Goal: Entertainment & Leisure: Consume media (video, audio)

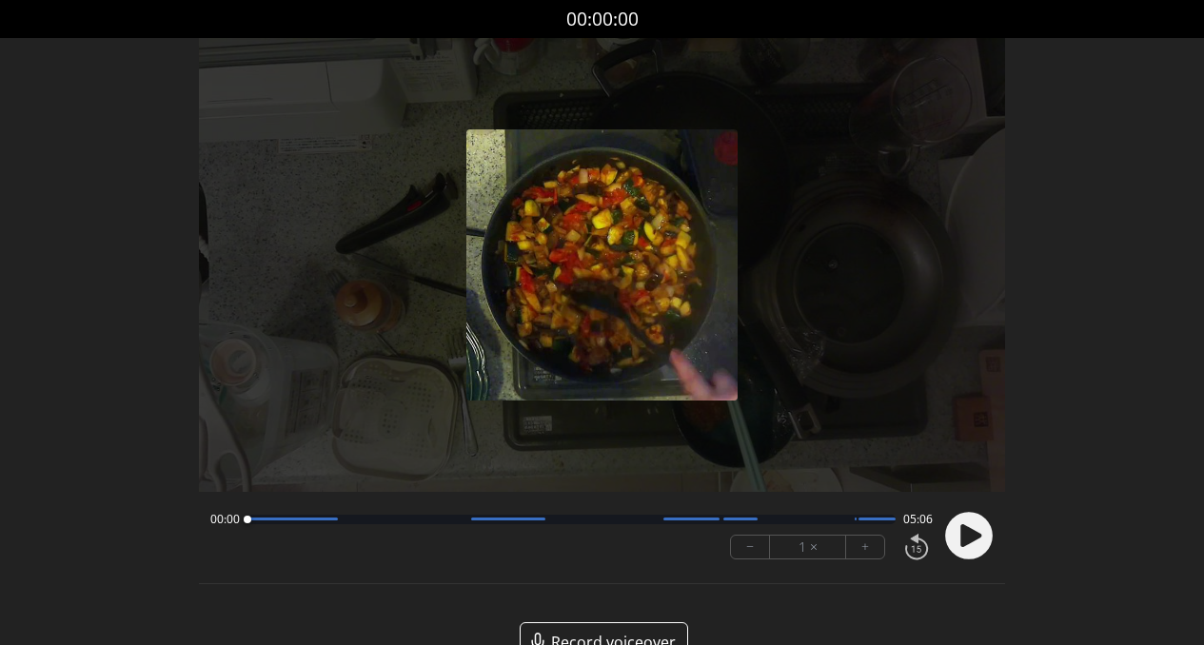
click at [963, 538] on icon at bounding box center [971, 536] width 21 height 23
click at [974, 544] on circle at bounding box center [969, 536] width 48 height 48
click at [318, 523] on div at bounding box center [572, 520] width 649 height 10
click at [383, 520] on div at bounding box center [572, 520] width 649 height 10
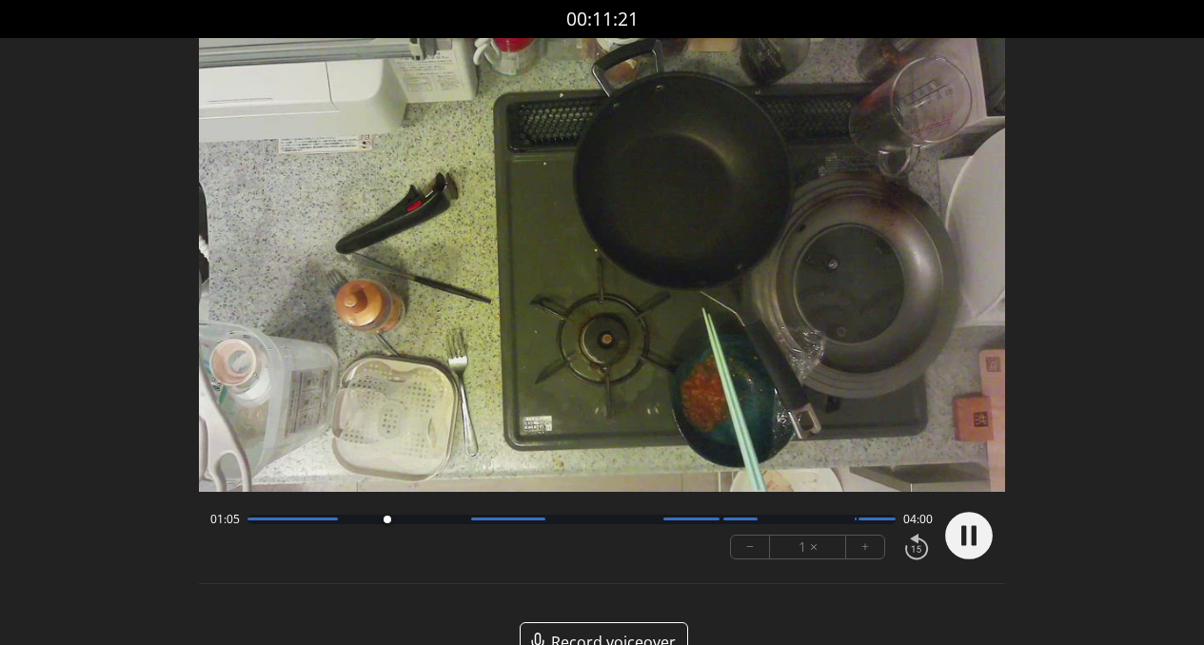
click at [450, 523] on div at bounding box center [572, 520] width 649 height 10
click at [502, 526] on div "01:35 03:30 − 1 × +" at bounding box center [568, 536] width 731 height 65
click at [509, 524] on div at bounding box center [572, 520] width 649 height 10
click at [576, 523] on div at bounding box center [572, 520] width 649 height 10
click at [635, 520] on div at bounding box center [572, 520] width 649 height 10
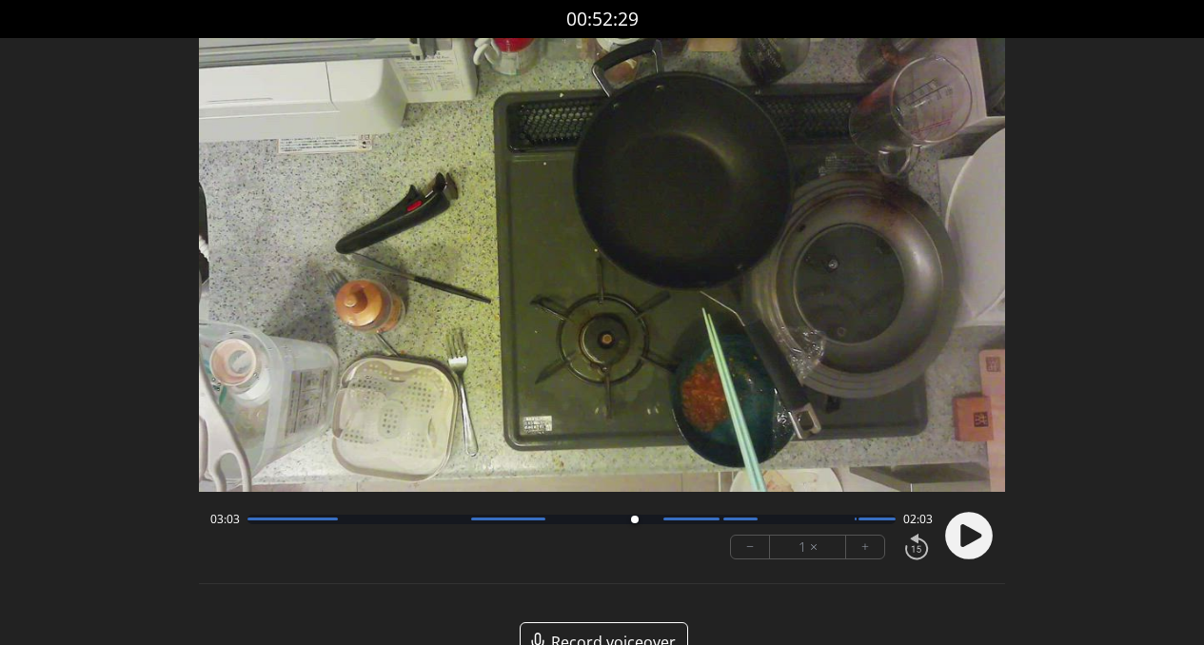
click at [617, 521] on div at bounding box center [572, 520] width 649 height 10
click at [786, 522] on div at bounding box center [572, 520] width 649 height 10
click at [975, 540] on icon at bounding box center [971, 536] width 21 height 23
click at [880, 516] on div at bounding box center [572, 520] width 649 height 10
click at [635, 520] on div at bounding box center [572, 520] width 649 height 10
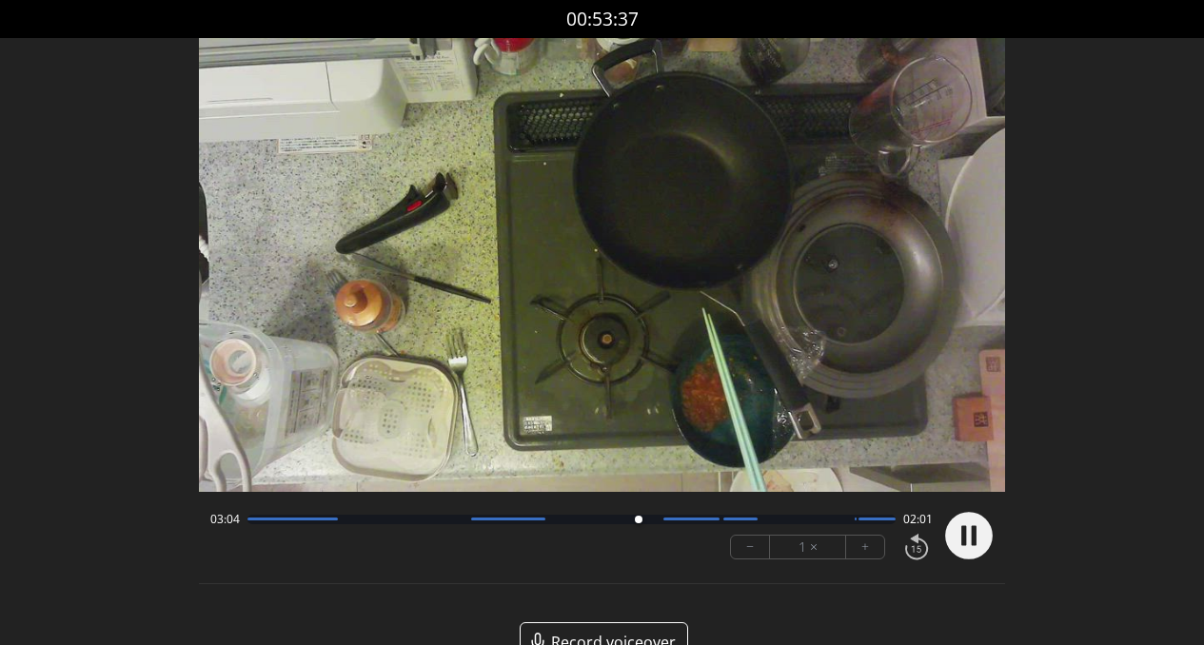
click at [569, 525] on div "03:04 02:01" at bounding box center [571, 519] width 723 height 15
click at [568, 520] on div at bounding box center [572, 520] width 649 height 10
click at [964, 540] on icon at bounding box center [963, 535] width 5 height 20
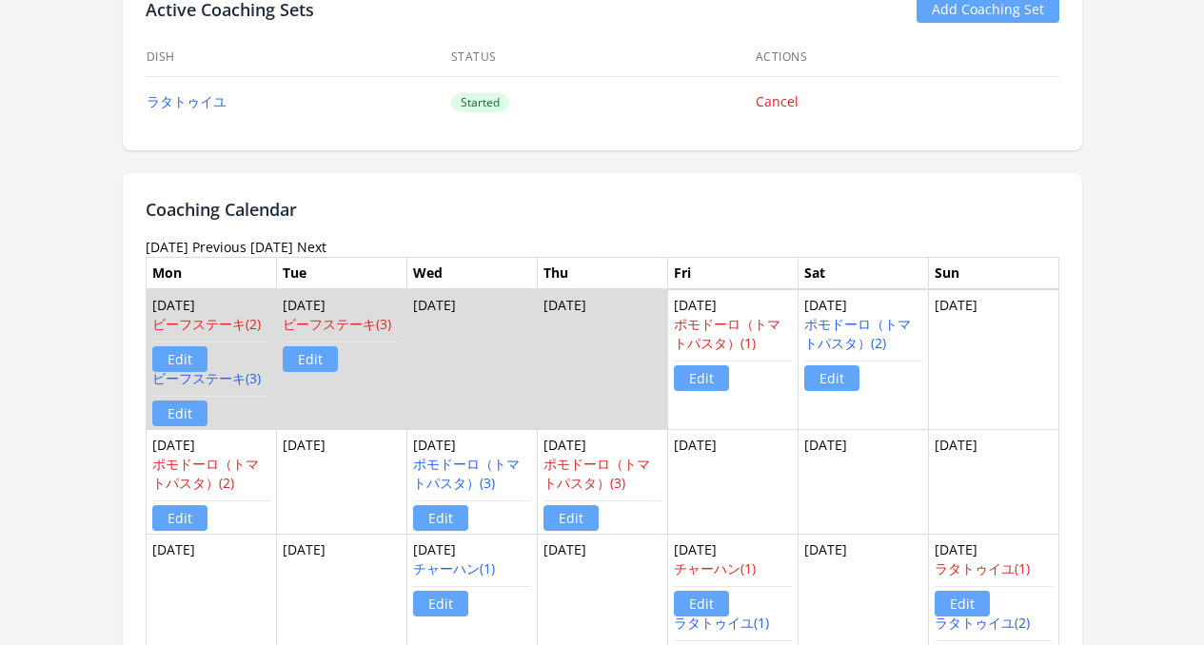
scroll to position [1339, 0]
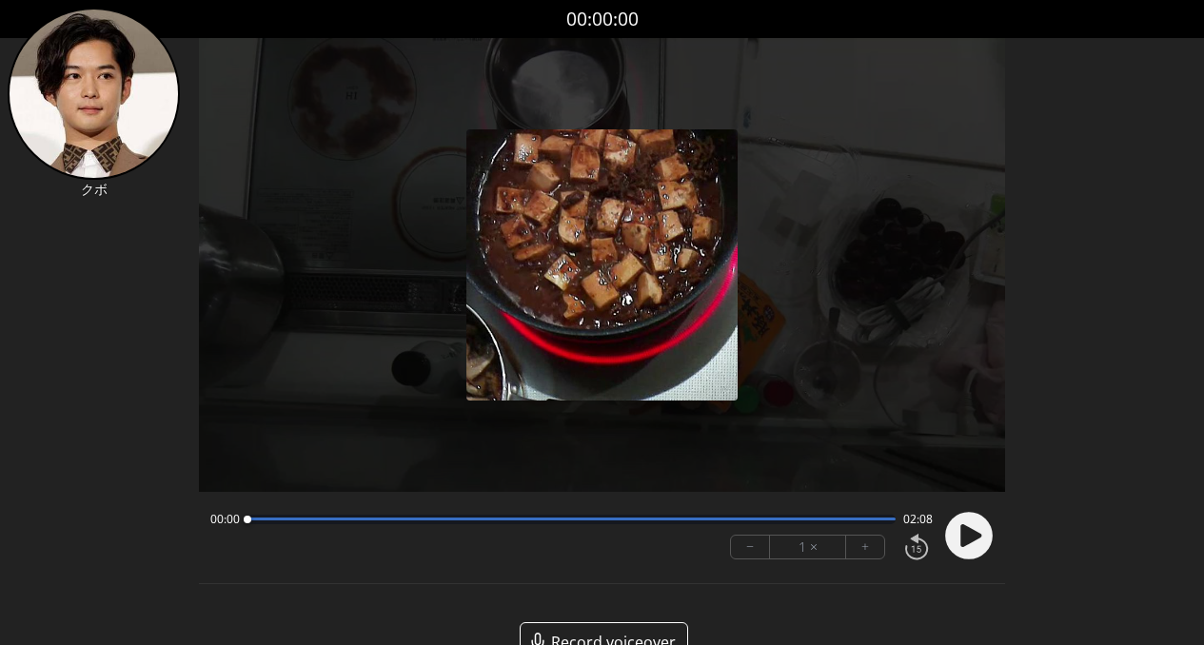
click at [981, 543] on circle at bounding box center [969, 536] width 48 height 48
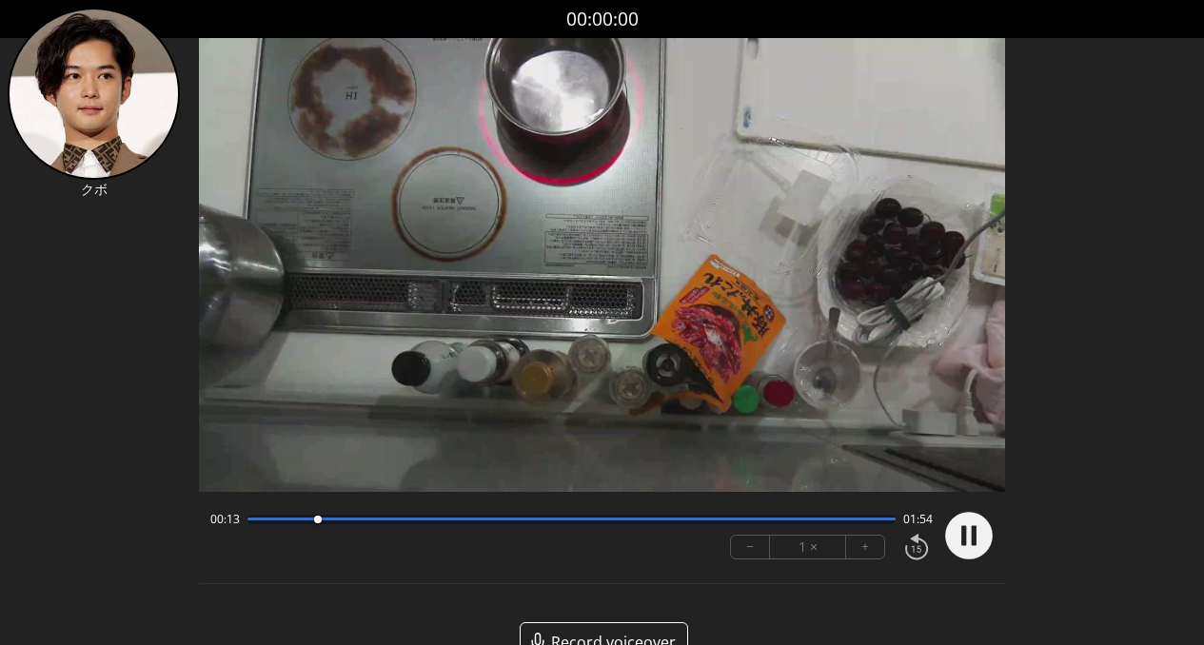
click at [423, 520] on div at bounding box center [572, 519] width 649 height 3
click at [507, 522] on div at bounding box center [572, 520] width 649 height 10
click at [597, 524] on div at bounding box center [572, 520] width 649 height 10
click at [739, 519] on div at bounding box center [572, 519] width 649 height 3
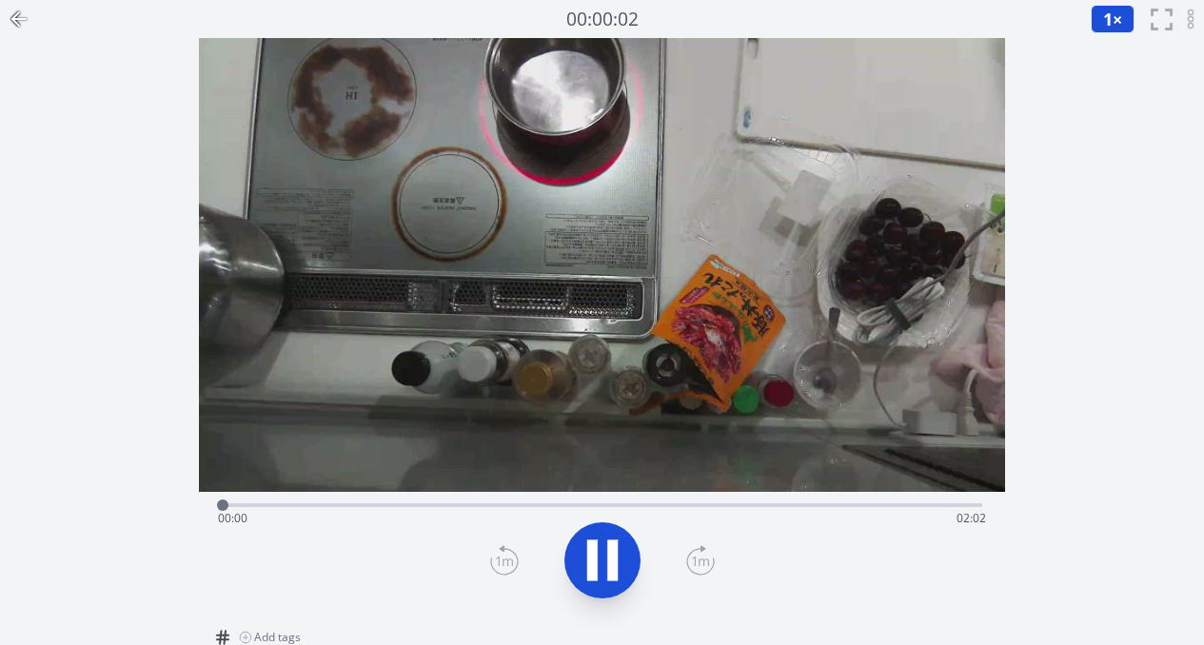
click at [608, 568] on icon at bounding box center [612, 560] width 10 height 41
click at [594, 577] on icon at bounding box center [602, 560] width 53 height 53
click at [302, 505] on div "Time elapsed: 00:03 Time remaining: 01:58" at bounding box center [602, 519] width 769 height 30
click at [415, 505] on div "Time elapsed: 00:13 Time remaining: 01:48" at bounding box center [602, 519] width 769 height 30
click at [556, 502] on div "Time elapsed: 00:31 Time remaining: 01:30" at bounding box center [603, 503] width 762 height 23
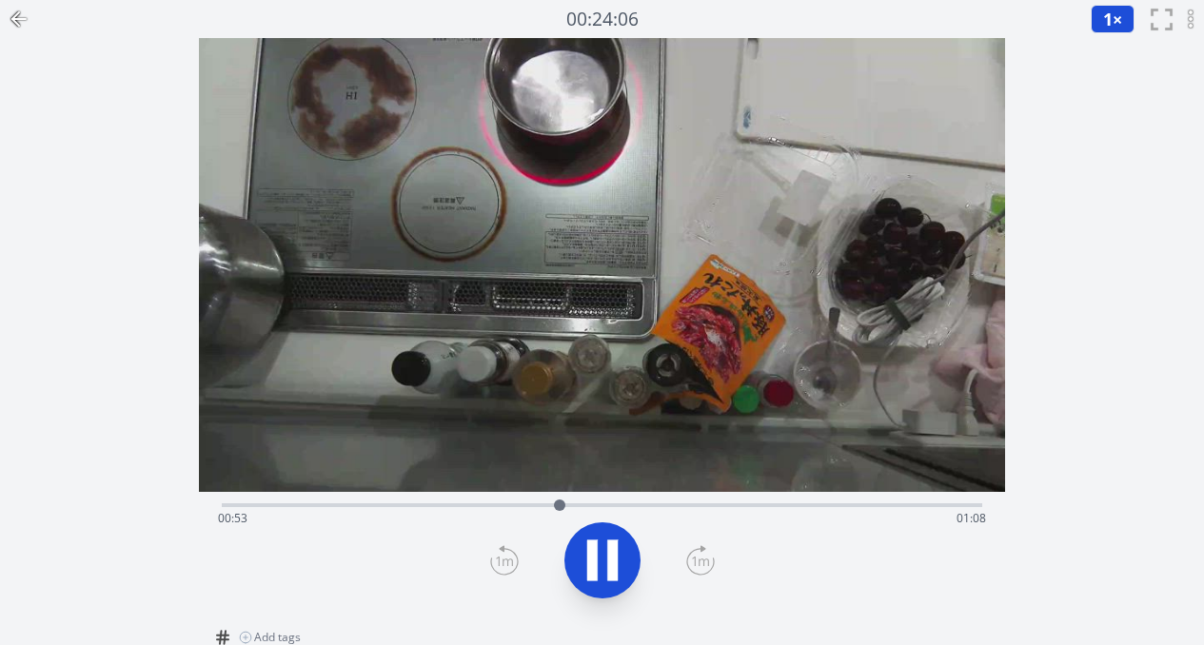
click at [652, 505] on div "Time elapsed: 00:53 Time remaining: 01:08" at bounding box center [602, 519] width 769 height 30
click at [825, 508] on div "Time elapsed: 01:08 Time remaining: 00:53" at bounding box center [602, 519] width 769 height 30
click at [934, 514] on div "Time elapsed: 01:36 Time remaining: 00:25" at bounding box center [602, 519] width 769 height 30
click at [618, 508] on div "Time elapsed: 01:58 Time remaining: 00:03" at bounding box center [602, 519] width 769 height 30
click at [473, 511] on div "Time elapsed: 01:05 Time remaining: 00:56" at bounding box center [602, 519] width 769 height 30
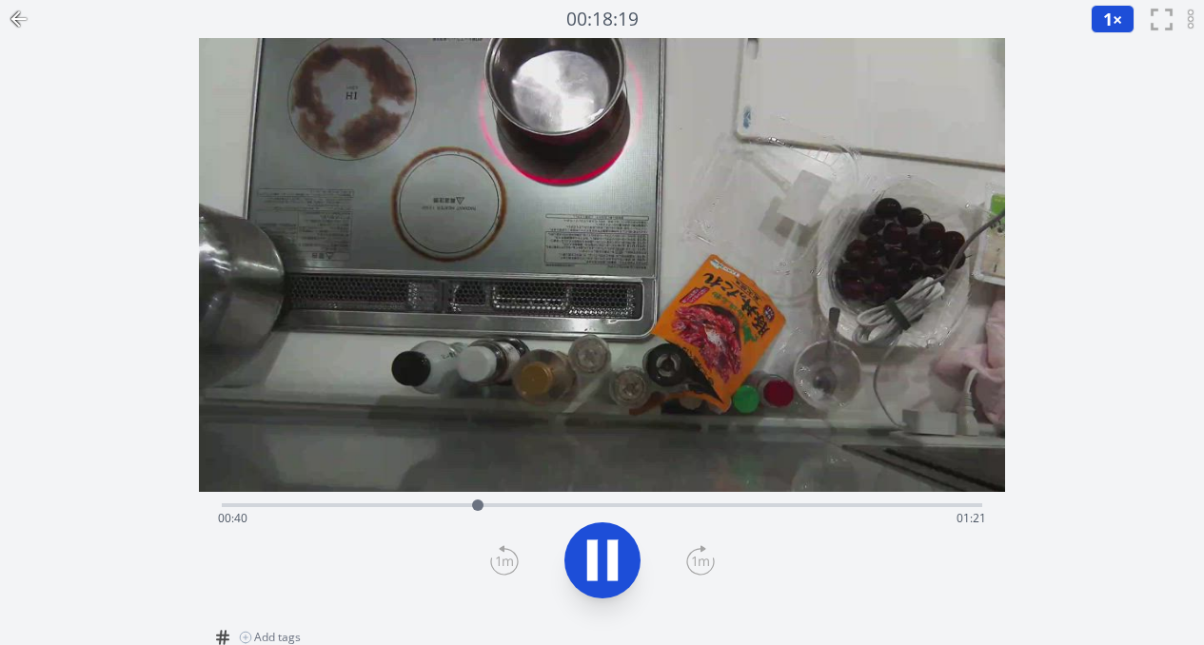
click at [666, 506] on div "Time elapsed: 00:40 Time remaining: 01:21" at bounding box center [602, 519] width 769 height 30
click at [738, 508] on div "Time elapsed: 01:11 Time remaining: 00:50" at bounding box center [602, 519] width 769 height 30
click at [807, 501] on div "Time elapsed: 01:23 Time remaining: 00:38" at bounding box center [603, 503] width 762 height 23
click at [846, 501] on div "Time elapsed: 01:34 Time remaining: 00:27" at bounding box center [603, 503] width 762 height 23
click at [894, 507] on div "Time elapsed: 01:40 Time remaining: 00:21" at bounding box center [602, 519] width 769 height 30
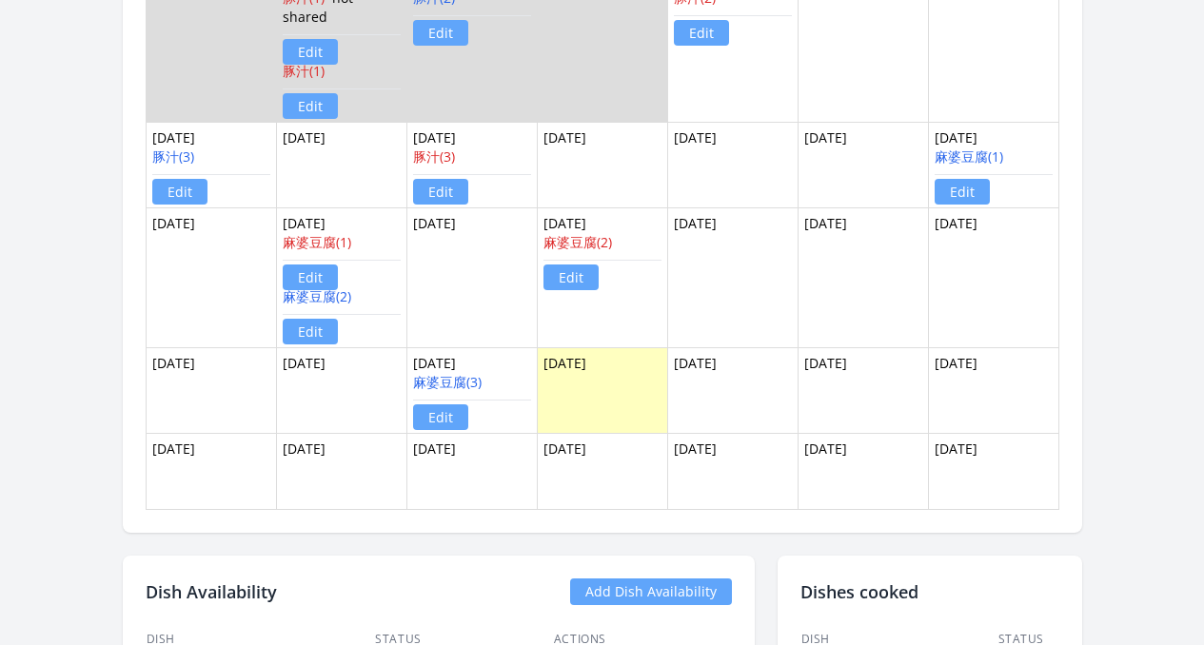
scroll to position [1331, 0]
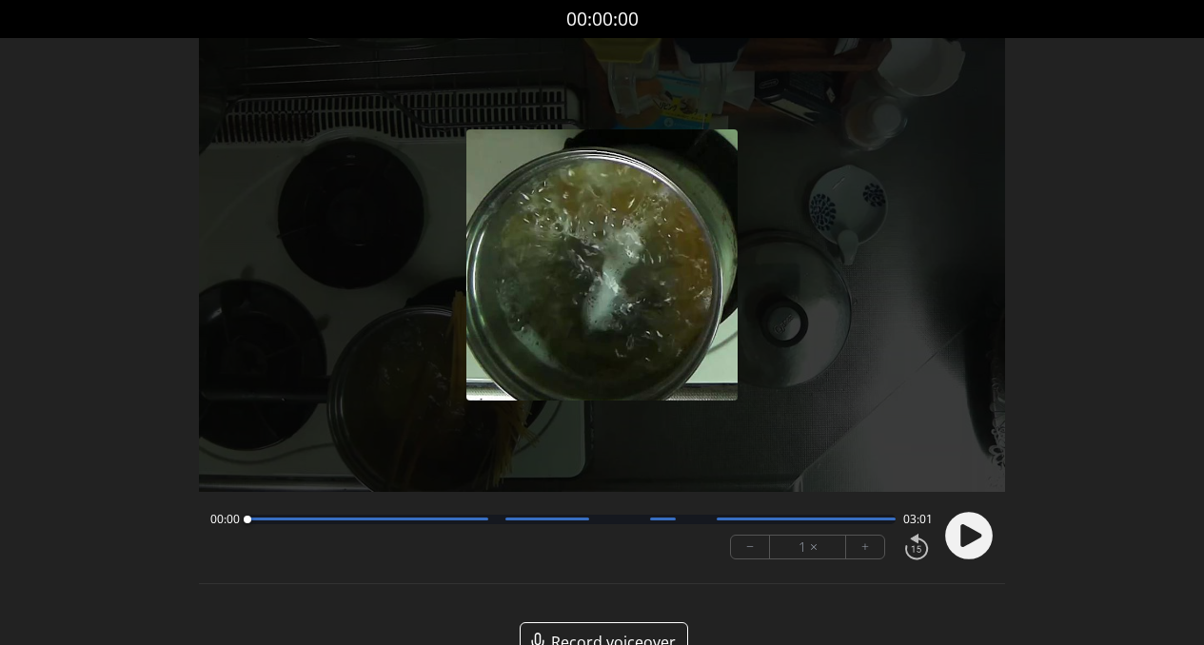
click at [986, 541] on circle at bounding box center [969, 536] width 48 height 48
click at [974, 546] on circle at bounding box center [969, 536] width 48 height 48
click at [963, 547] on circle at bounding box center [969, 536] width 48 height 48
click at [302, 526] on div "00:01 02:59 − 1 × +" at bounding box center [568, 536] width 731 height 65
click at [305, 525] on div "00:02 02:59" at bounding box center [571, 519] width 723 height 15
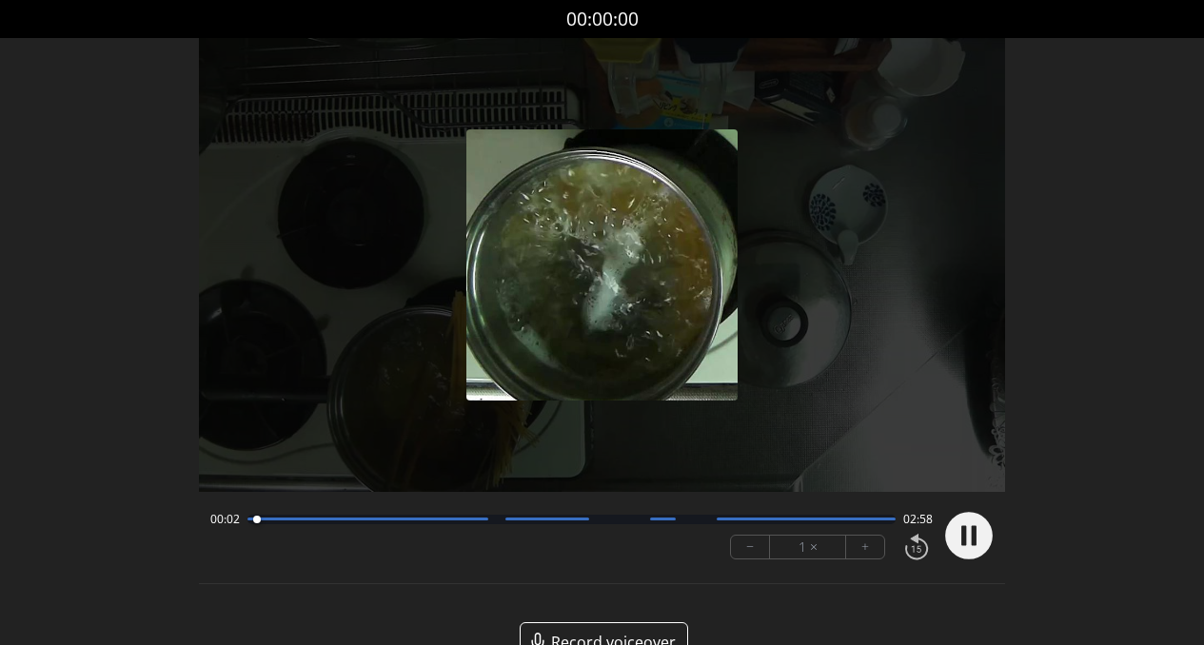
click at [307, 523] on div at bounding box center [572, 520] width 649 height 10
click at [349, 524] on div at bounding box center [572, 520] width 649 height 10
click at [477, 518] on div at bounding box center [368, 519] width 241 height 3
click at [498, 519] on div at bounding box center [572, 520] width 649 height 10
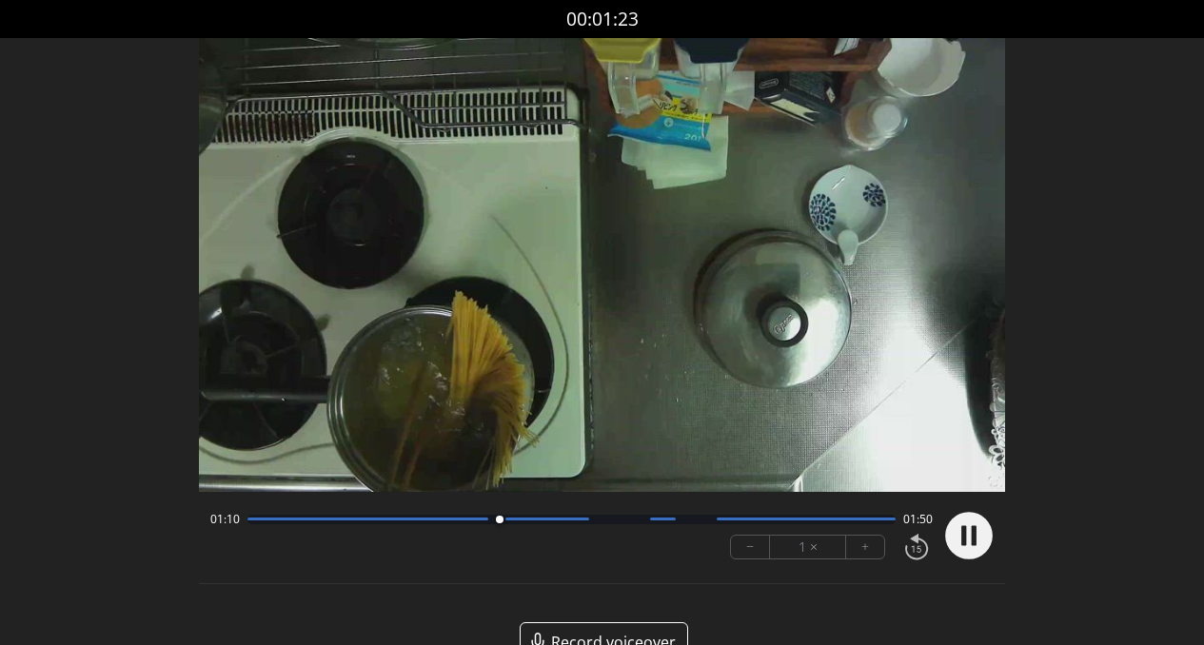
click at [550, 518] on div at bounding box center [547, 519] width 85 height 3
click at [606, 524] on div "01:25 01:36" at bounding box center [571, 519] width 723 height 15
click at [609, 522] on div at bounding box center [572, 520] width 649 height 10
click at [692, 521] on div at bounding box center [572, 520] width 649 height 10
click at [752, 524] on div at bounding box center [572, 520] width 649 height 10
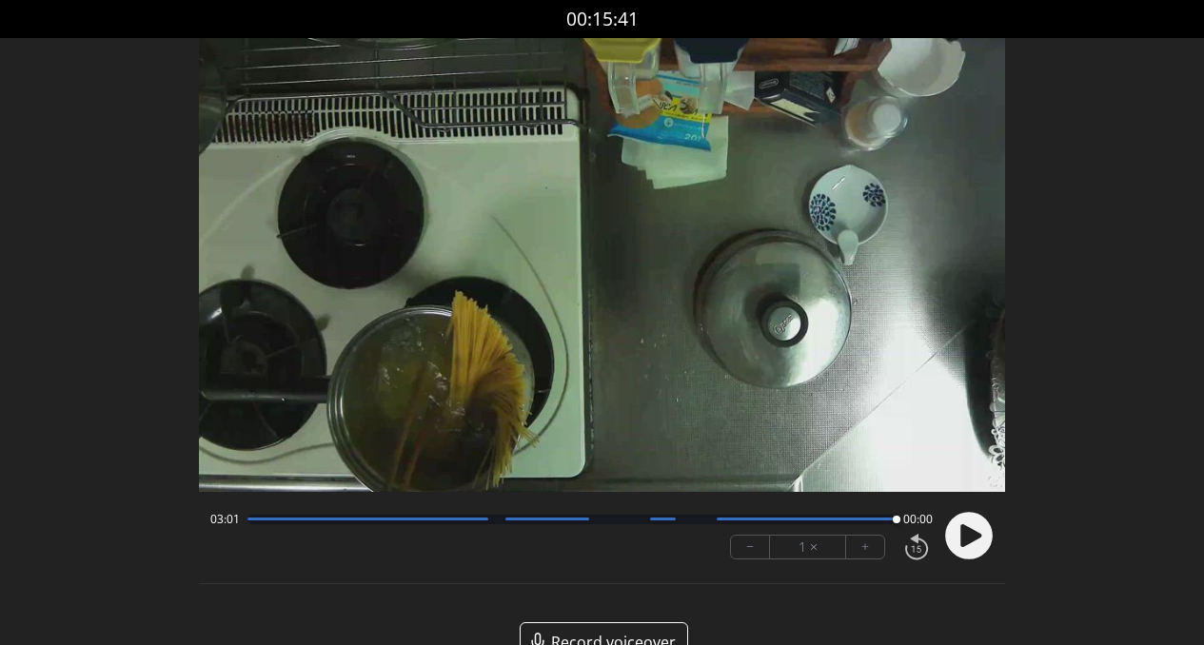
click at [961, 542] on circle at bounding box center [969, 536] width 48 height 48
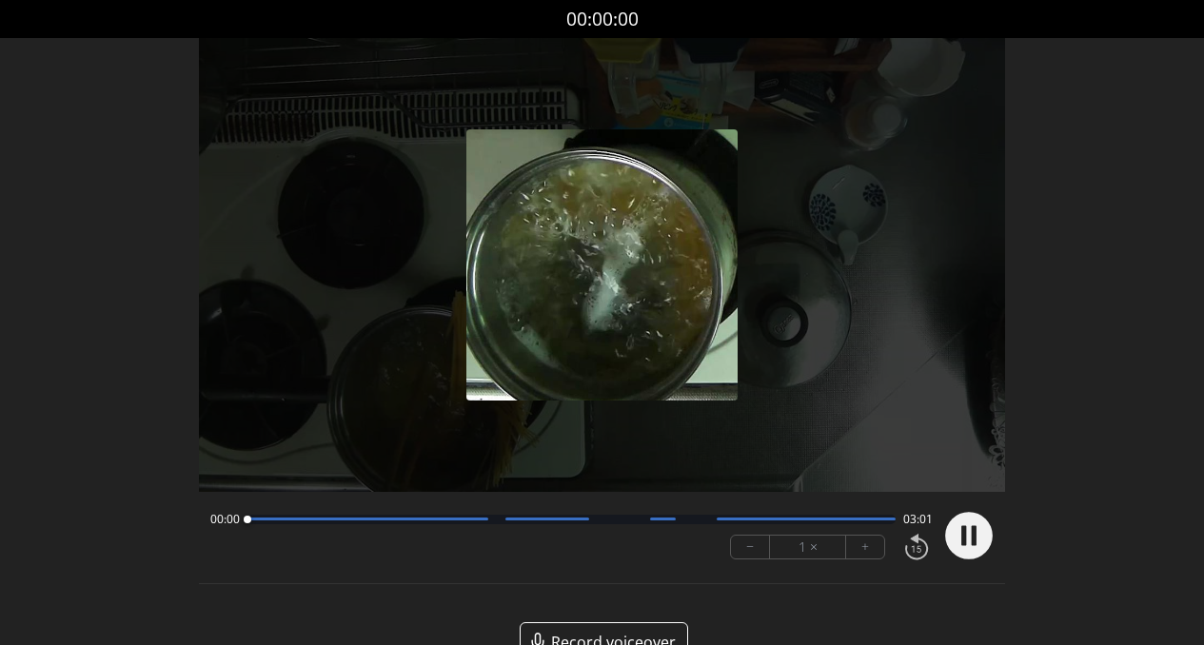
click at [590, 524] on div at bounding box center [572, 520] width 649 height 10
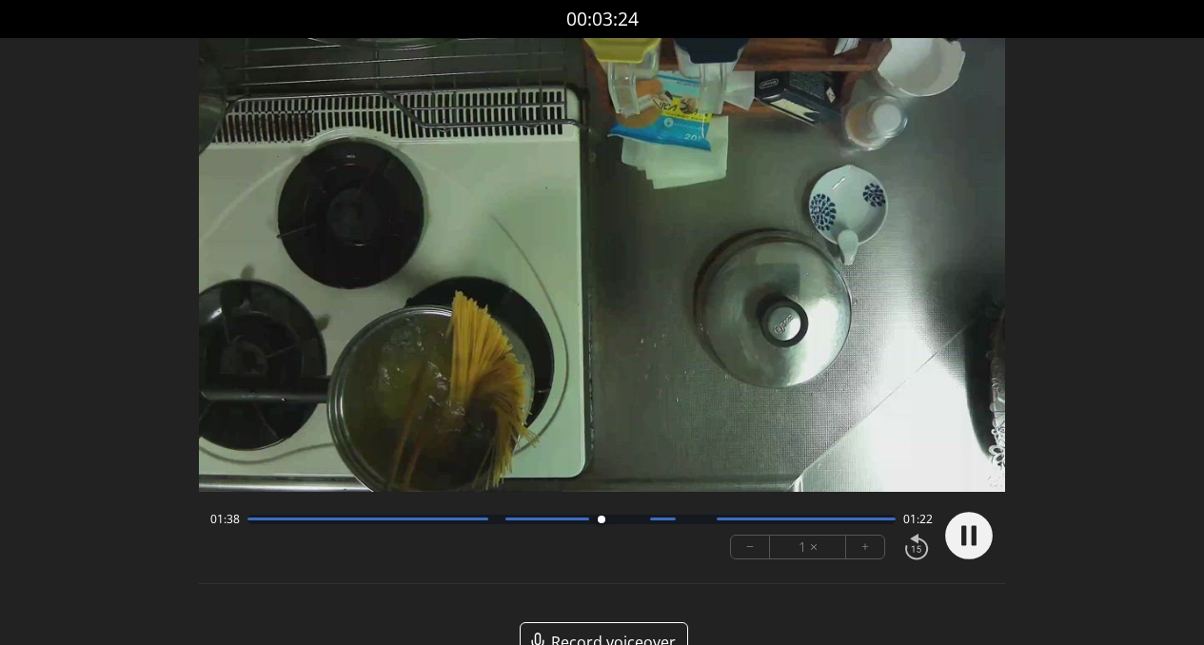
click at [691, 524] on div "01:38 01:22" at bounding box center [571, 519] width 723 height 15
click at [691, 519] on div at bounding box center [572, 520] width 649 height 10
click at [779, 521] on div at bounding box center [572, 520] width 649 height 10
click at [838, 525] on div "02:30 00:31" at bounding box center [571, 519] width 723 height 15
click at [974, 542] on icon at bounding box center [974, 535] width 5 height 20
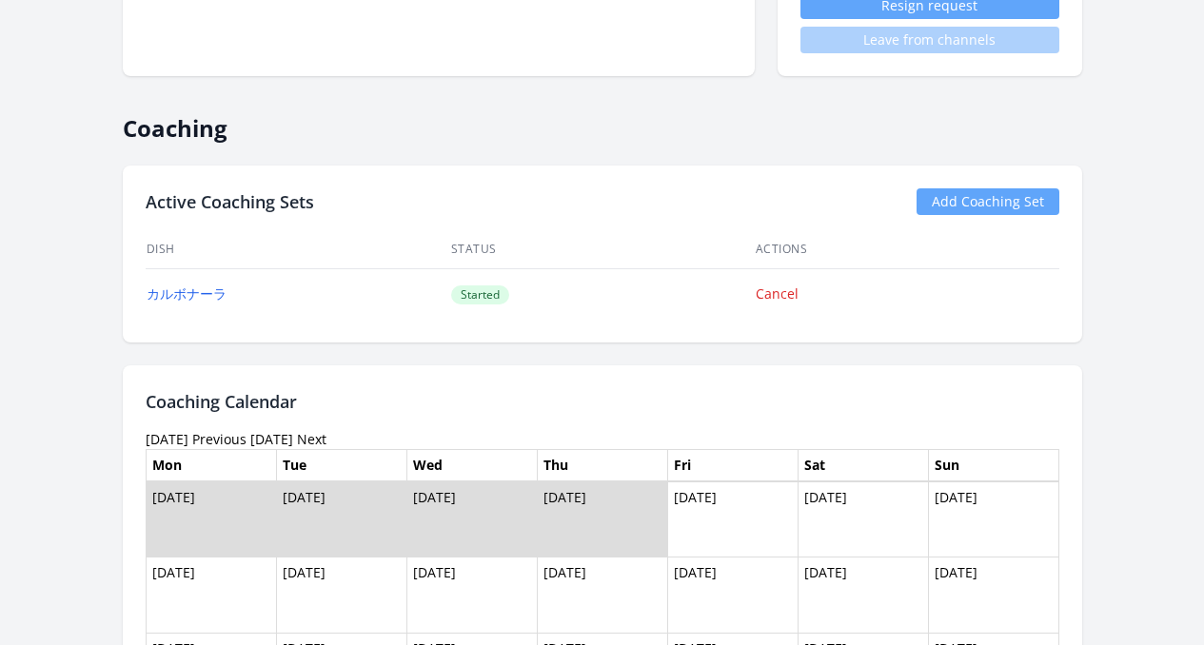
scroll to position [740, 0]
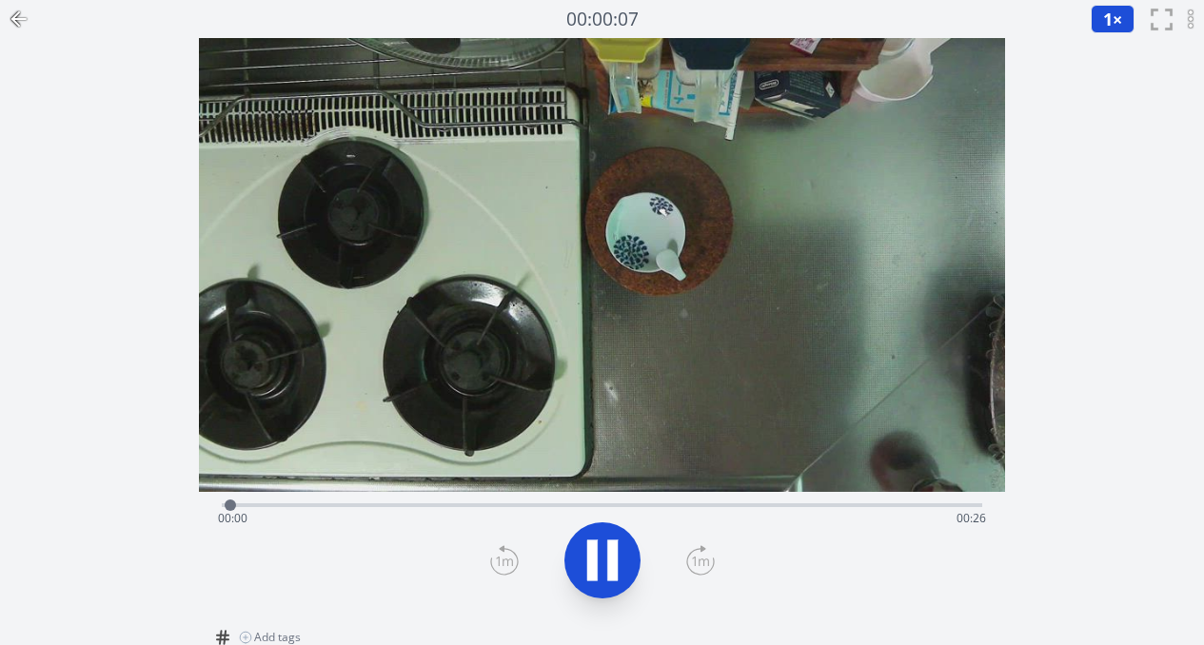
click at [585, 568] on icon at bounding box center [602, 560] width 53 height 53
click at [587, 569] on icon at bounding box center [602, 561] width 31 height 40
click at [561, 505] on div "Time elapsed: 00:01 Time remaining: 00:25" at bounding box center [602, 519] width 769 height 30
click at [672, 506] on div "Time elapsed: 00:11 Time remaining: 00:15" at bounding box center [602, 519] width 769 height 30
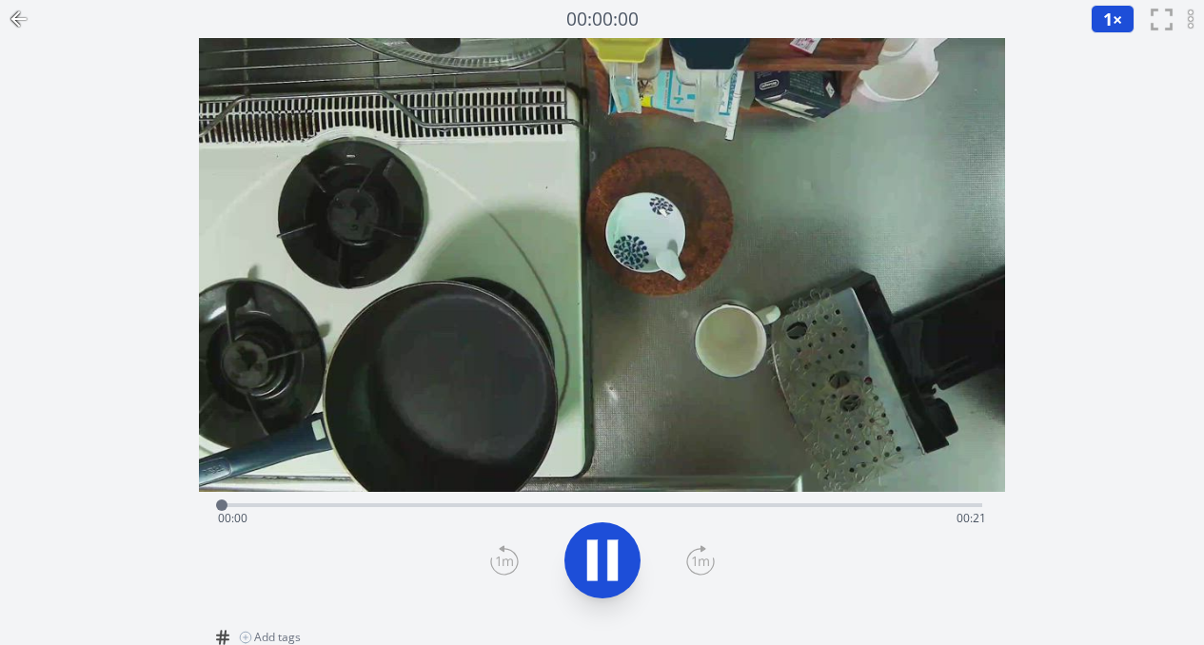
click at [604, 549] on icon at bounding box center [602, 560] width 53 height 53
click at [598, 563] on icon at bounding box center [602, 561] width 31 height 40
click at [378, 506] on div "Time elapsed: 00:01 Time remaining: 00:20" at bounding box center [602, 519] width 769 height 30
click at [664, 505] on div "Time elapsed: 00:05 Time remaining: 00:15" at bounding box center [602, 519] width 769 height 30
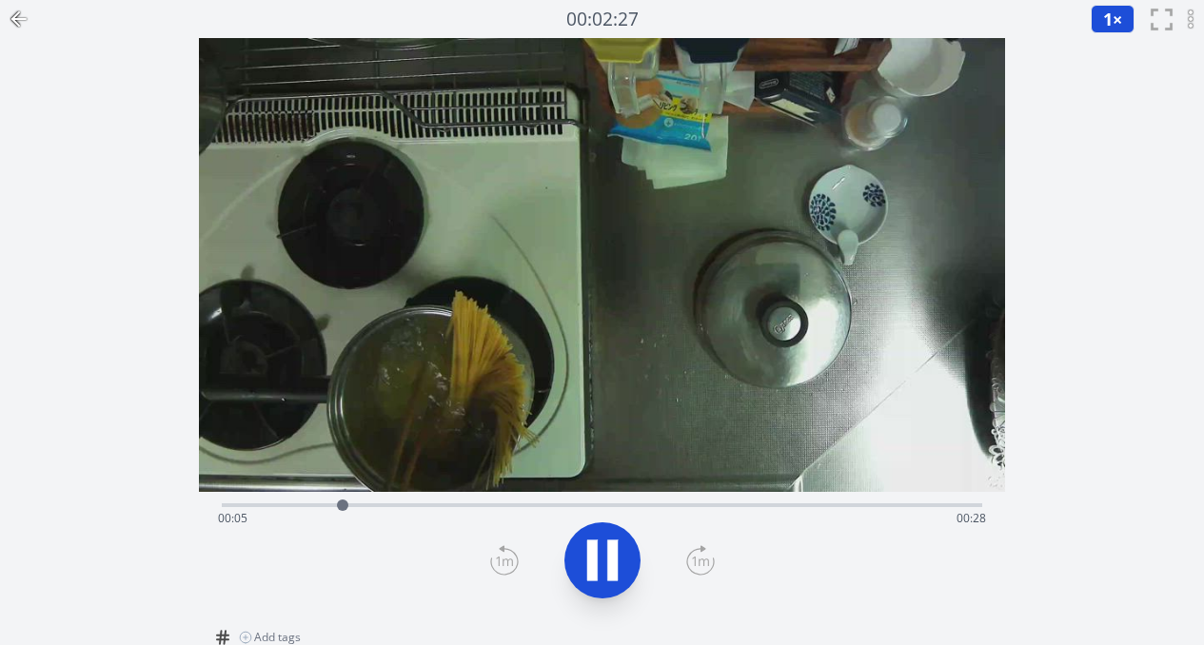
click at [420, 507] on div "Time elapsed: 00:05 Time remaining: 00:28" at bounding box center [602, 519] width 769 height 30
click at [527, 511] on div "Time elapsed: 00:08 Time remaining: 00:24" at bounding box center [602, 519] width 769 height 30
click at [638, 505] on div "Time elapsed: 00:14 Time remaining: 00:18" at bounding box center [602, 519] width 769 height 30
click at [736, 508] on div "Time elapsed: 00:18 Time remaining: 00:14" at bounding box center [602, 519] width 769 height 30
click at [793, 506] on div "Time elapsed: 00:23 Time remaining: 00:10" at bounding box center [602, 519] width 769 height 30
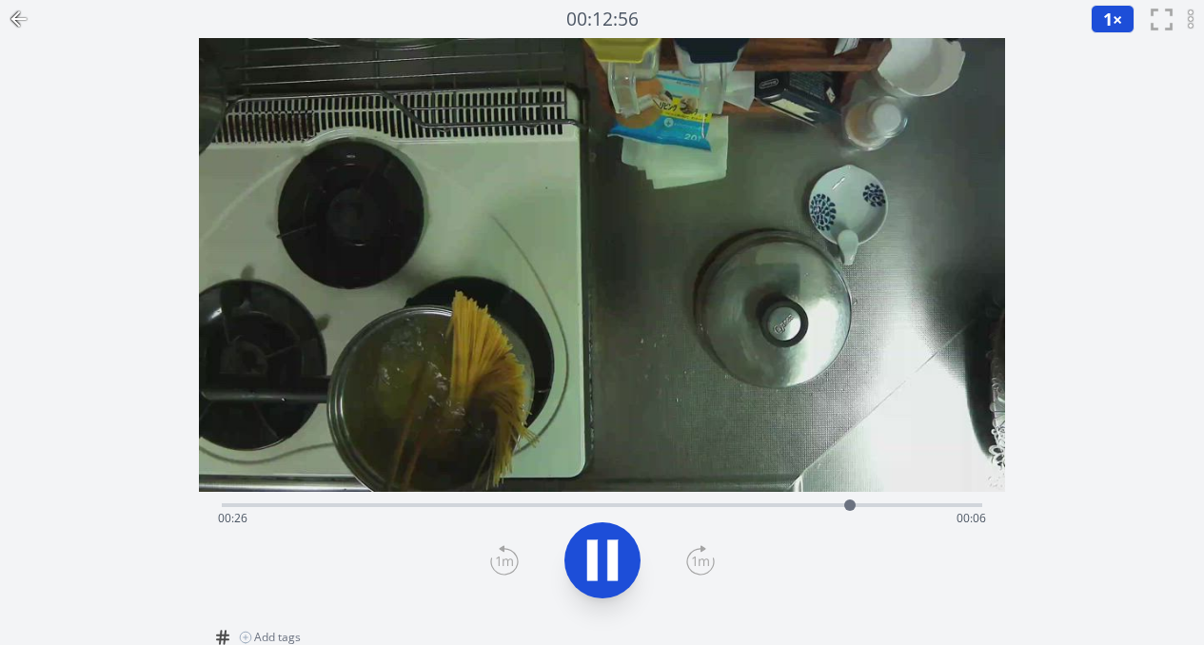
click at [821, 505] on div "Time elapsed: 00:26 Time remaining: 00:06" at bounding box center [602, 519] width 769 height 30
click at [798, 505] on div "Time elapsed: 00:26 Time remaining: 00:07" at bounding box center [602, 519] width 769 height 30
click at [878, 505] on div "Time elapsed: 00:26 Time remaining: 00:06" at bounding box center [602, 519] width 769 height 30
click at [932, 509] on div "Time elapsed: 00:28 Time remaining: 00:04" at bounding box center [602, 519] width 769 height 30
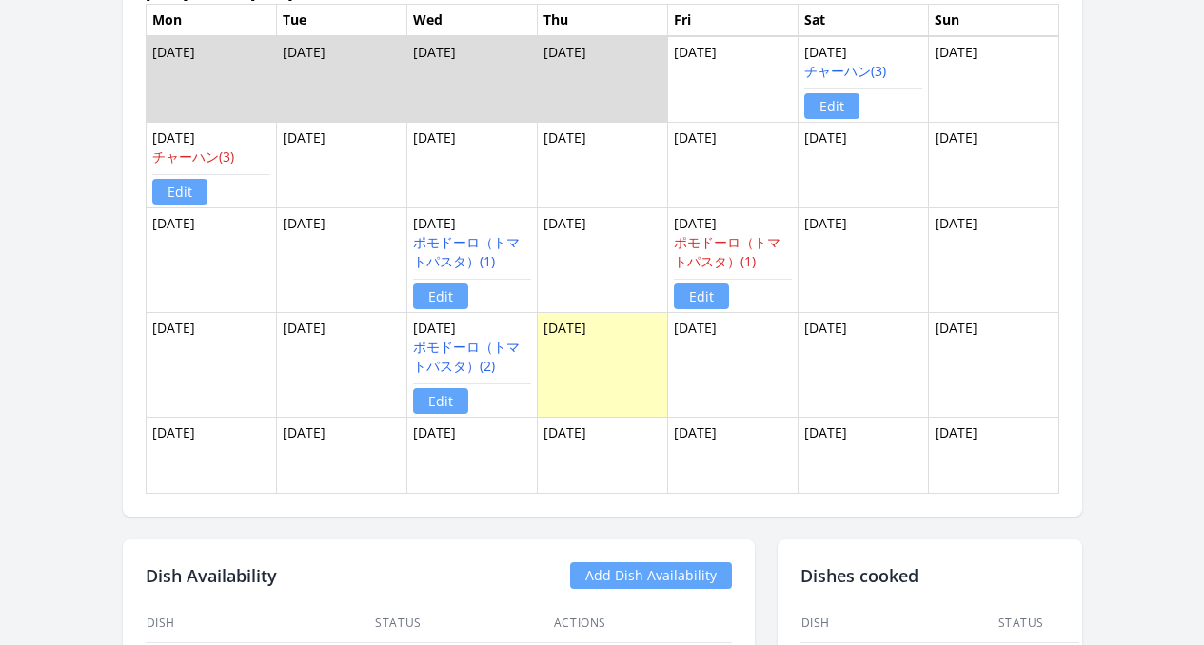
scroll to position [1361, 0]
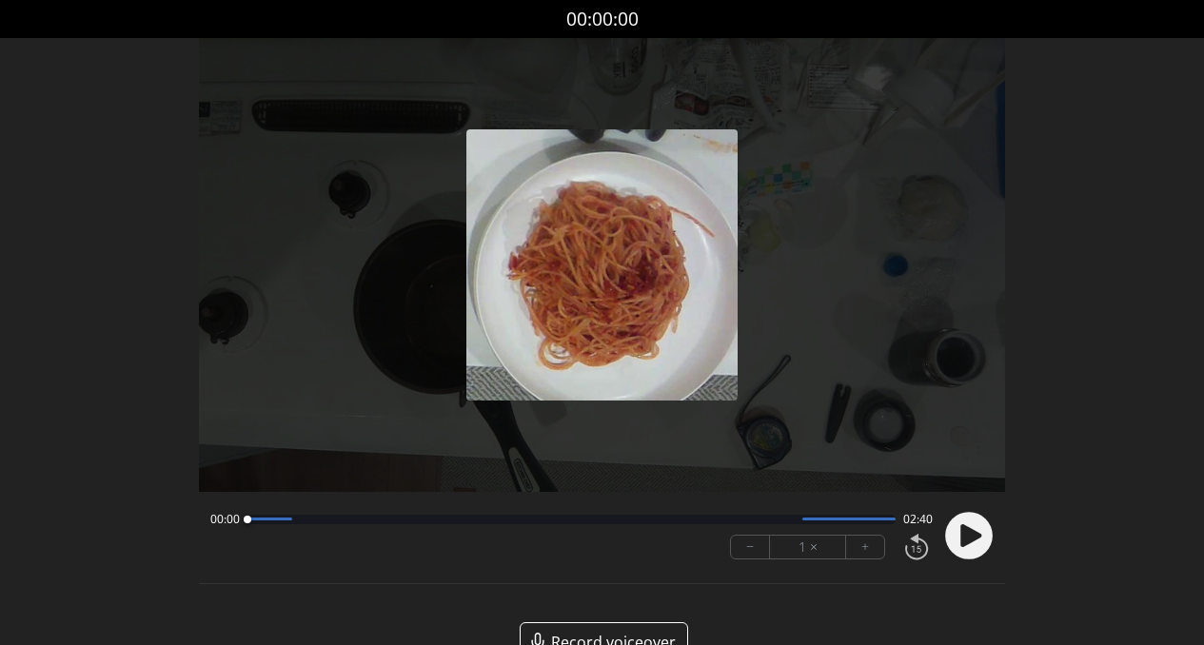
click at [961, 538] on icon at bounding box center [971, 536] width 21 height 23
click at [969, 541] on icon at bounding box center [971, 536] width 21 height 23
click at [374, 523] on div at bounding box center [572, 520] width 649 height 10
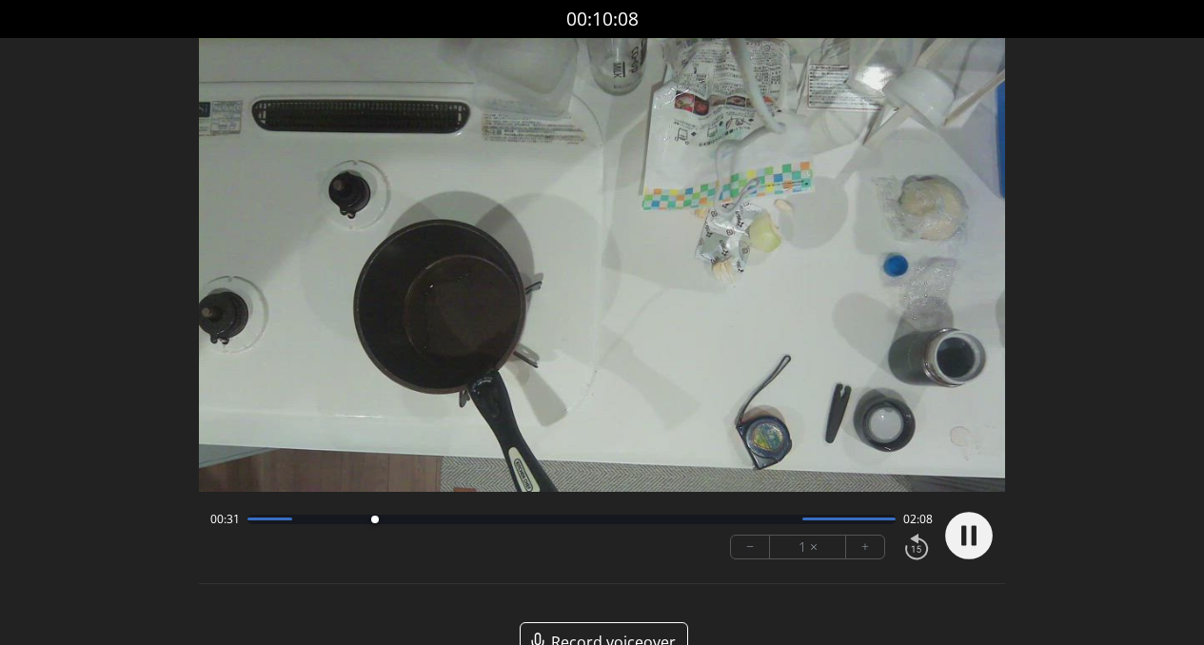
click at [492, 521] on div at bounding box center [572, 520] width 649 height 10
click at [965, 539] on div at bounding box center [965, 536] width 57 height 65
click at [731, 522] on div at bounding box center [572, 520] width 649 height 10
click at [964, 545] on icon at bounding box center [971, 536] width 21 height 23
click at [839, 521] on div at bounding box center [572, 520] width 649 height 10
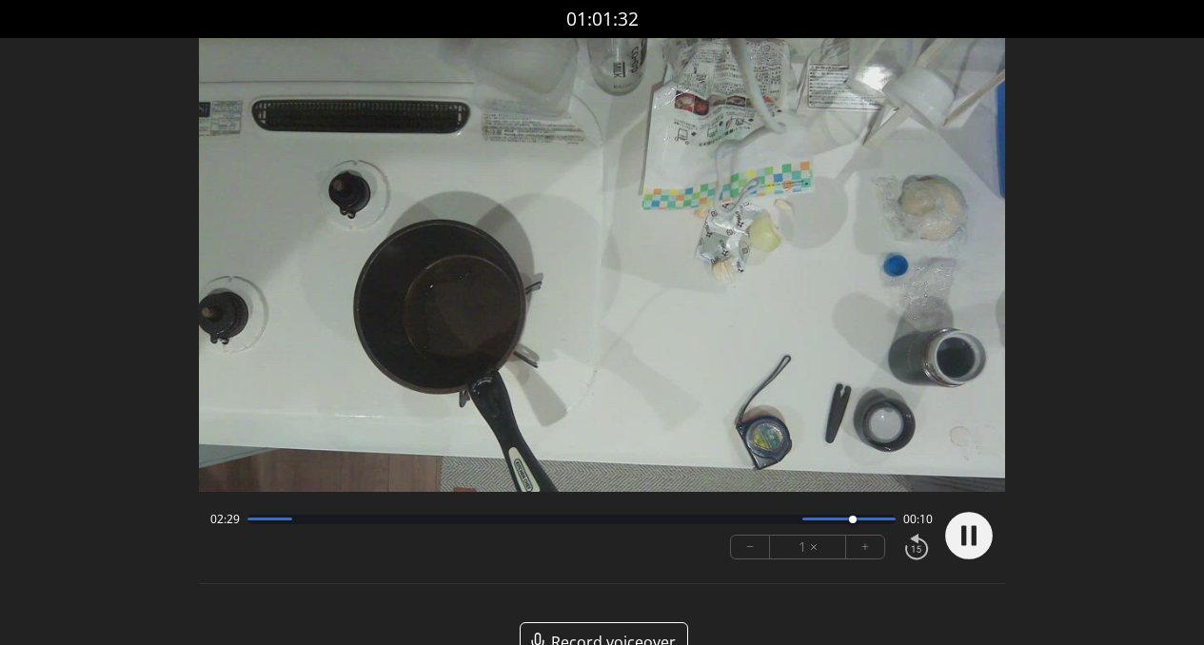
click at [776, 519] on div at bounding box center [572, 520] width 649 height 10
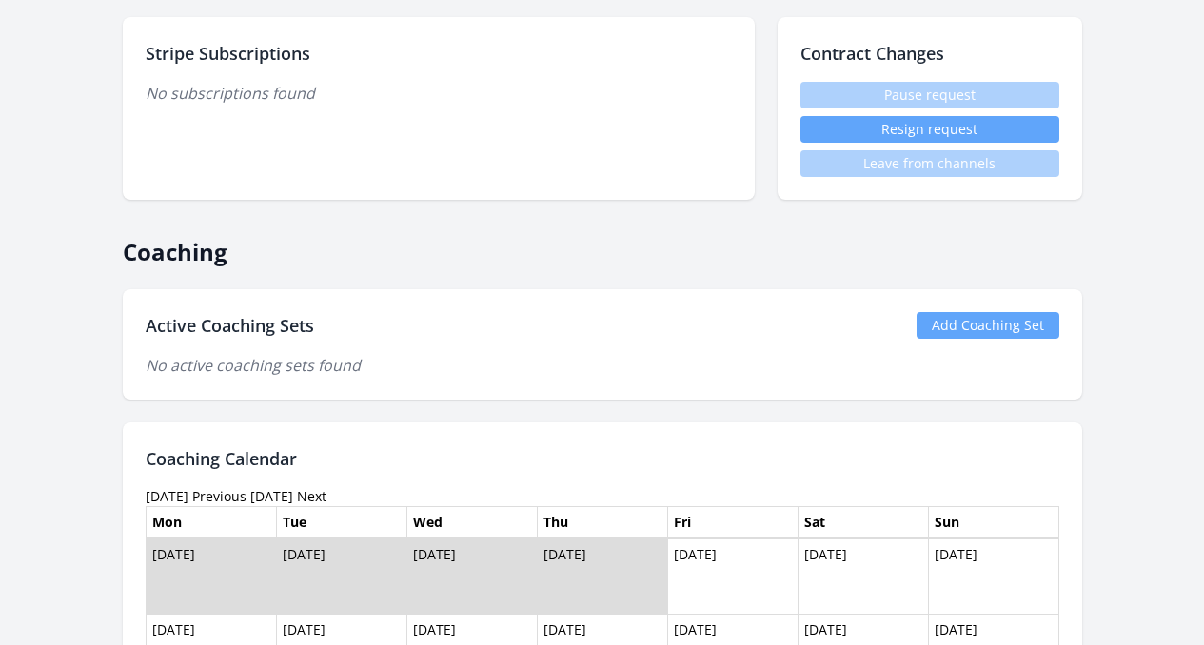
scroll to position [616, 0]
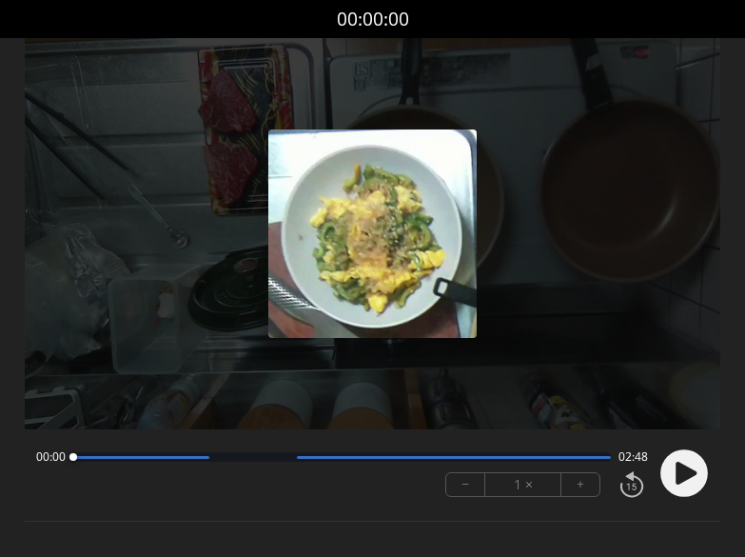
click at [684, 487] on circle at bounding box center [685, 473] width 48 height 48
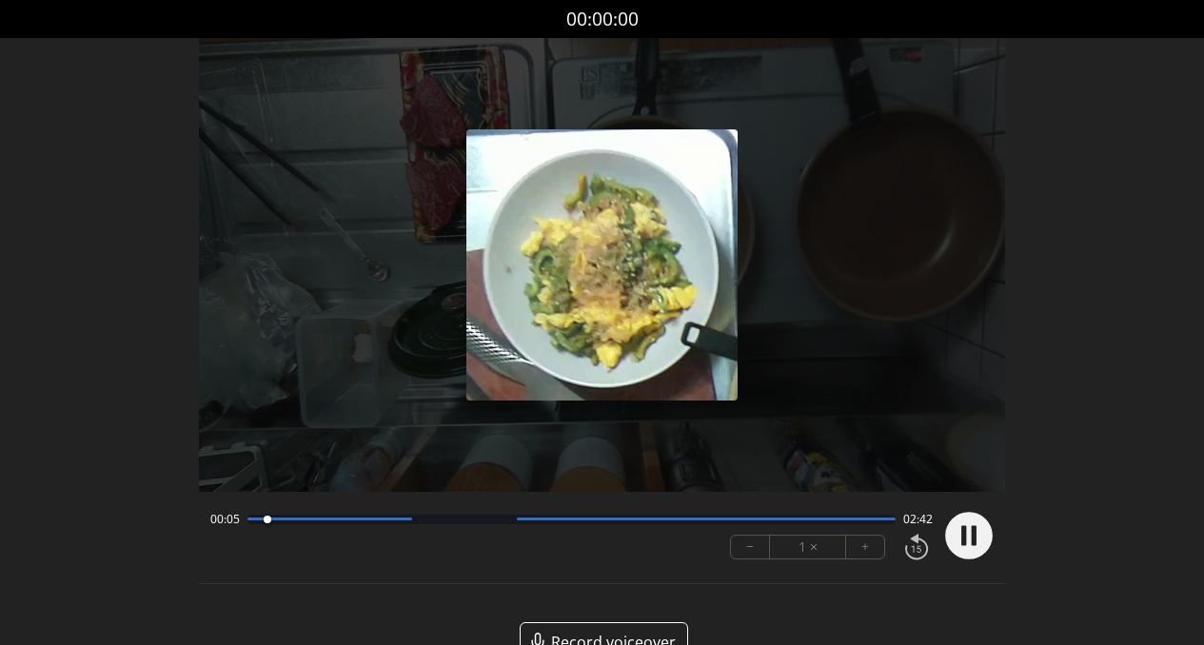
click at [325, 521] on div at bounding box center [572, 520] width 649 height 10
click at [395, 525] on div "00:26 02:21" at bounding box center [571, 519] width 723 height 15
click at [458, 526] on div "00:27 02:20" at bounding box center [571, 519] width 723 height 15
click at [454, 522] on div at bounding box center [572, 520] width 649 height 10
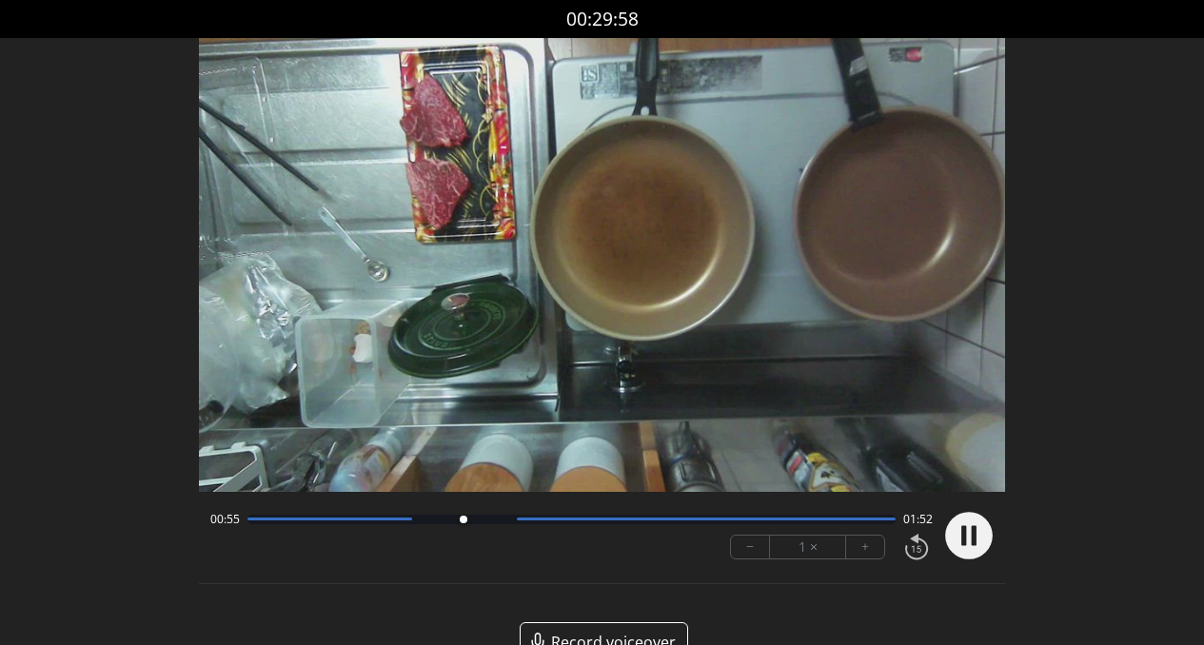
click at [491, 523] on div at bounding box center [572, 520] width 649 height 10
click at [545, 524] on div at bounding box center [572, 520] width 649 height 10
click at [683, 522] on div at bounding box center [572, 520] width 649 height 10
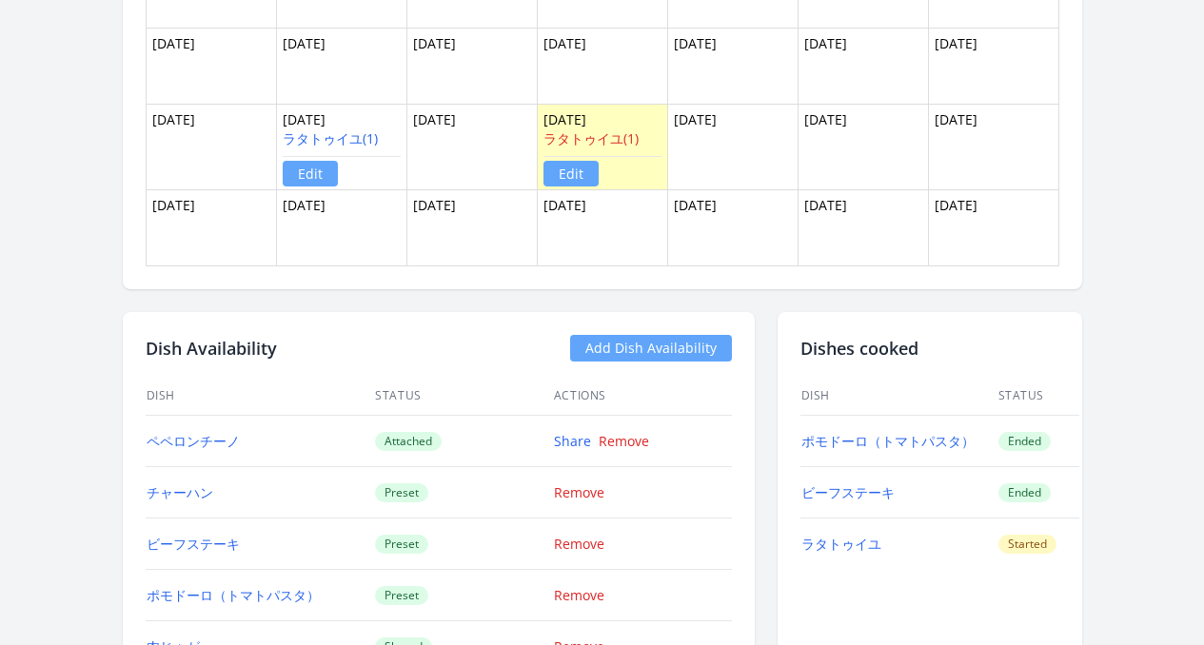
scroll to position [1608, 0]
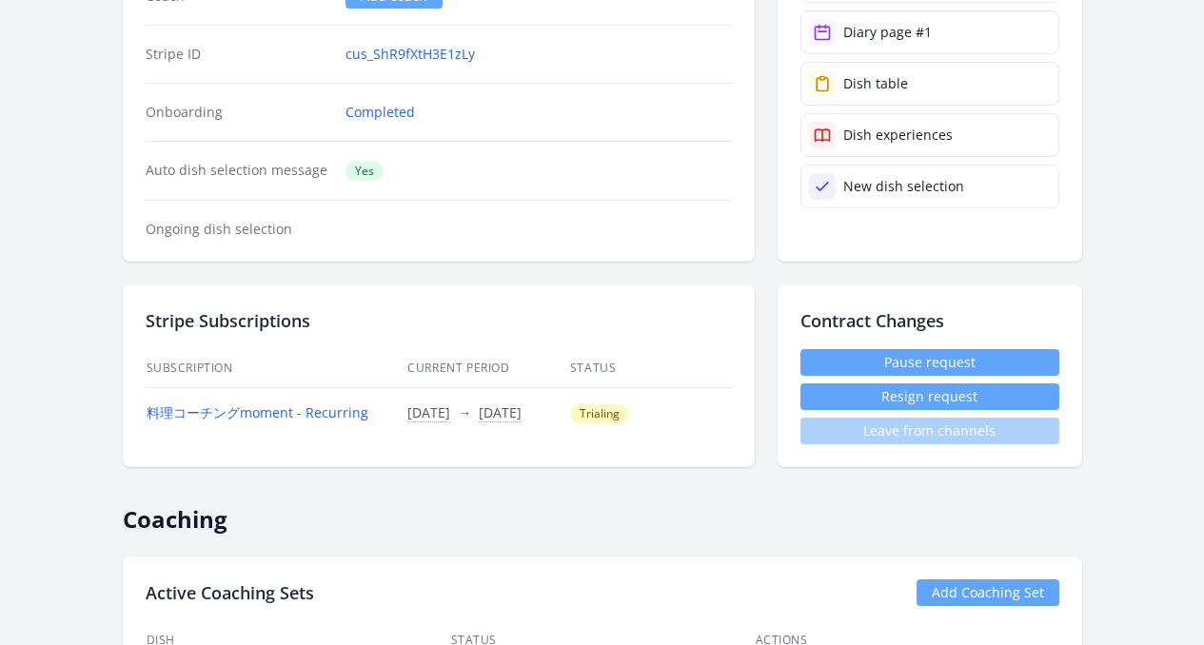
scroll to position [415, 0]
